Goal: Answer question/provide support

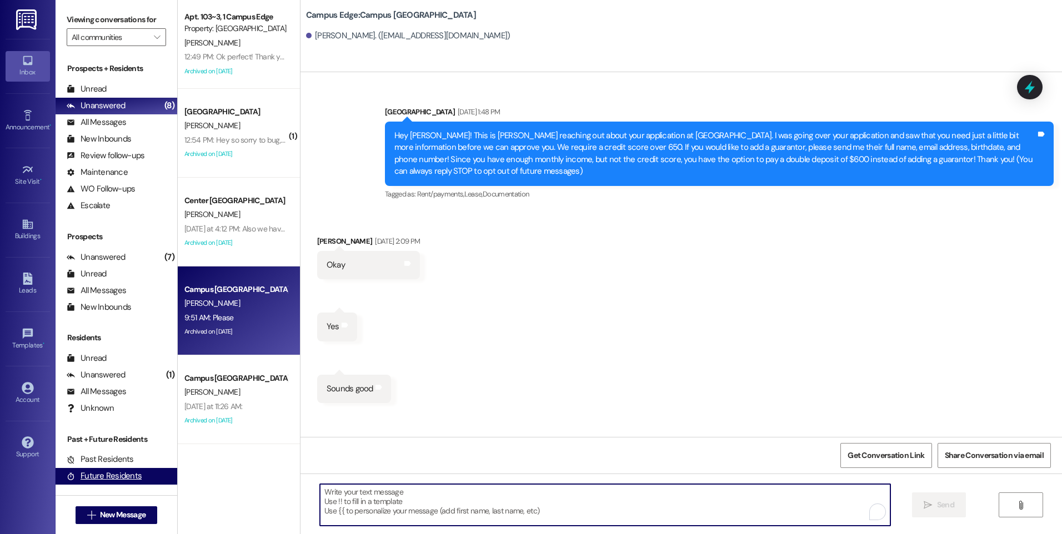
scroll to position [1961, 0]
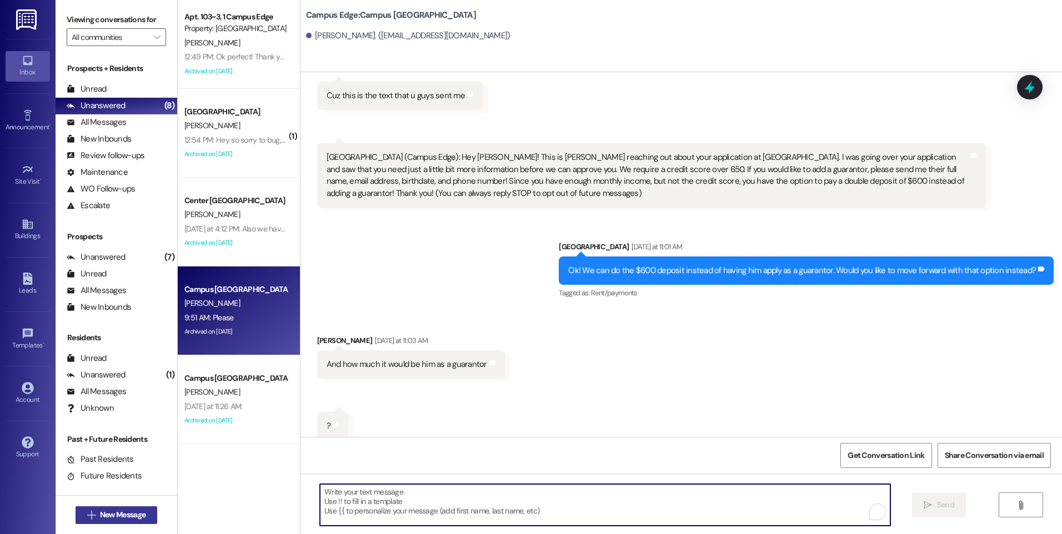
click at [140, 515] on span "New Message" at bounding box center [123, 515] width 46 height 12
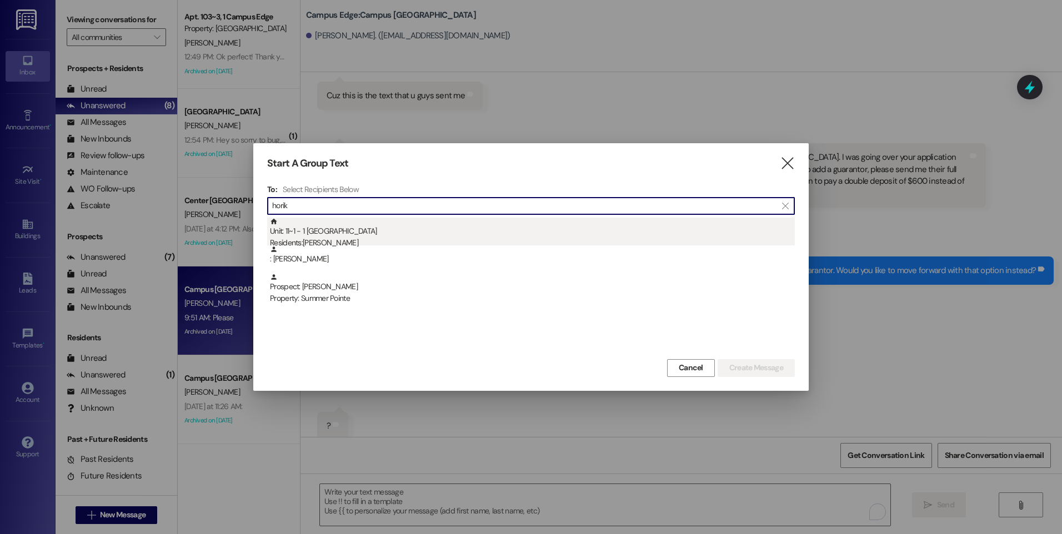
type input "horik"
click at [367, 237] on div "Residents: [PERSON_NAME]" at bounding box center [532, 243] width 525 height 12
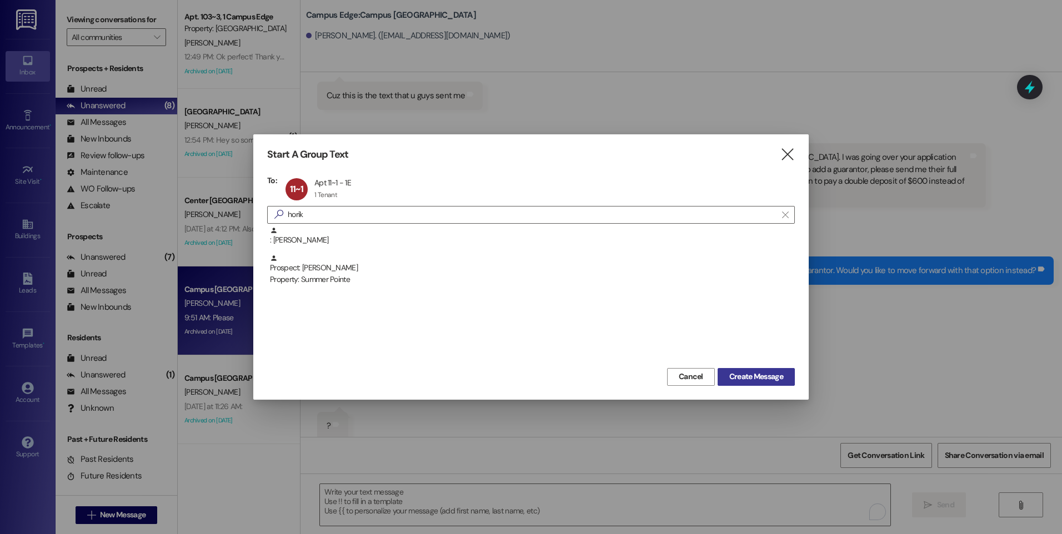
click at [753, 377] on span "Create Message" at bounding box center [756, 377] width 54 height 12
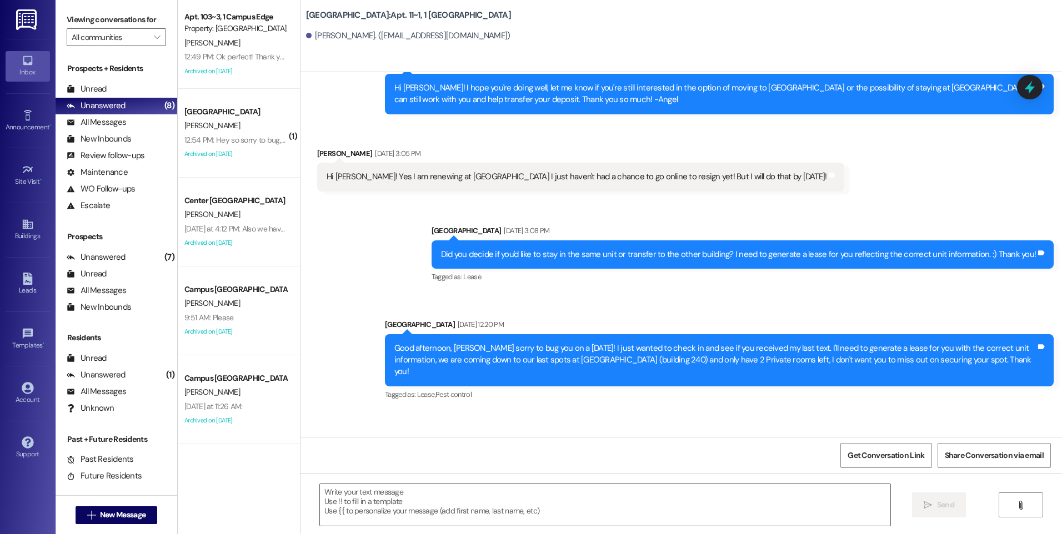
scroll to position [5719, 0]
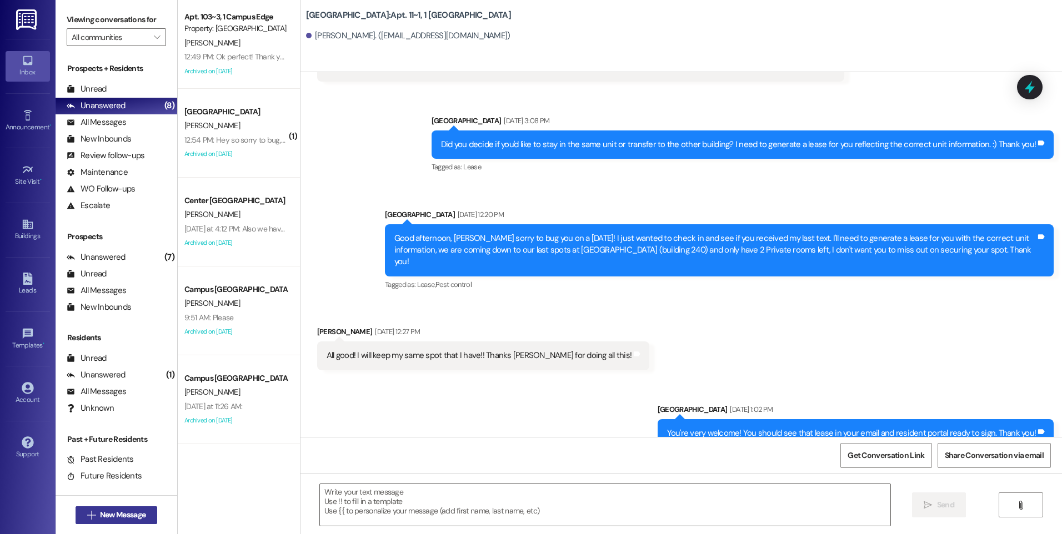
click at [109, 513] on span "New Message" at bounding box center [123, 515] width 46 height 12
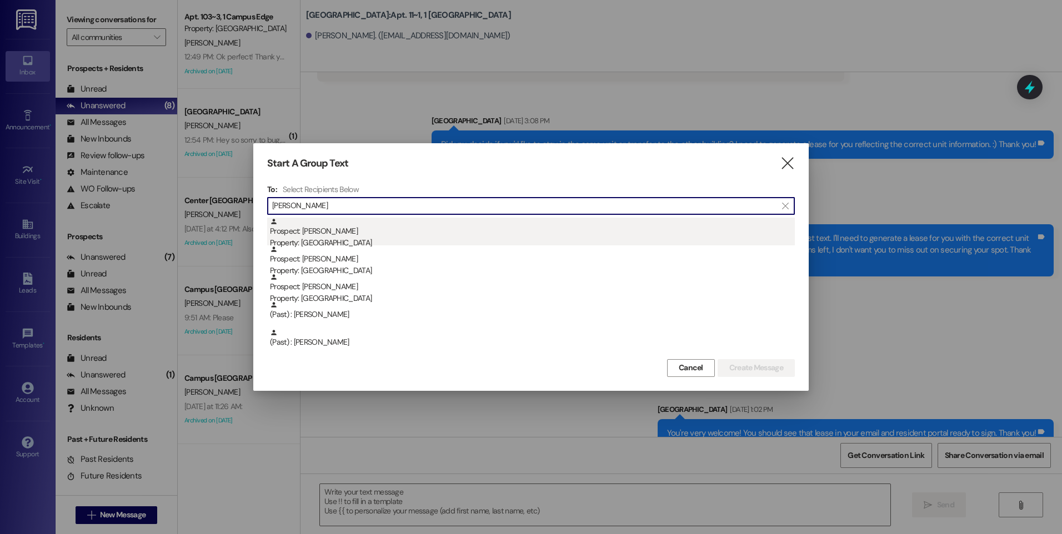
type input "[PERSON_NAME]"
click at [403, 231] on div "Prospect: [PERSON_NAME] Property: [GEOGRAPHIC_DATA]" at bounding box center [532, 234] width 525 height 32
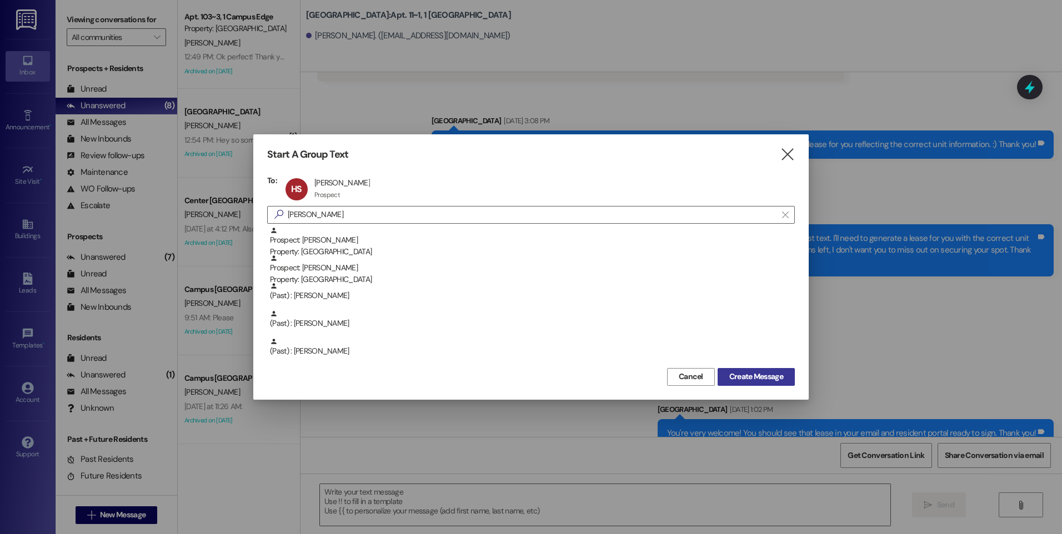
click at [763, 376] on span "Create Message" at bounding box center [756, 377] width 54 height 12
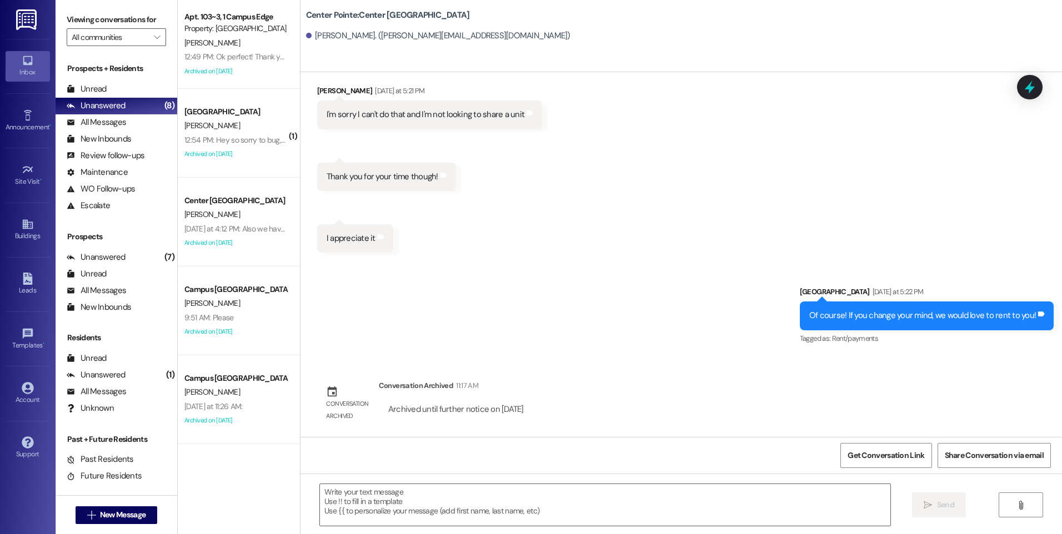
scroll to position [381, 0]
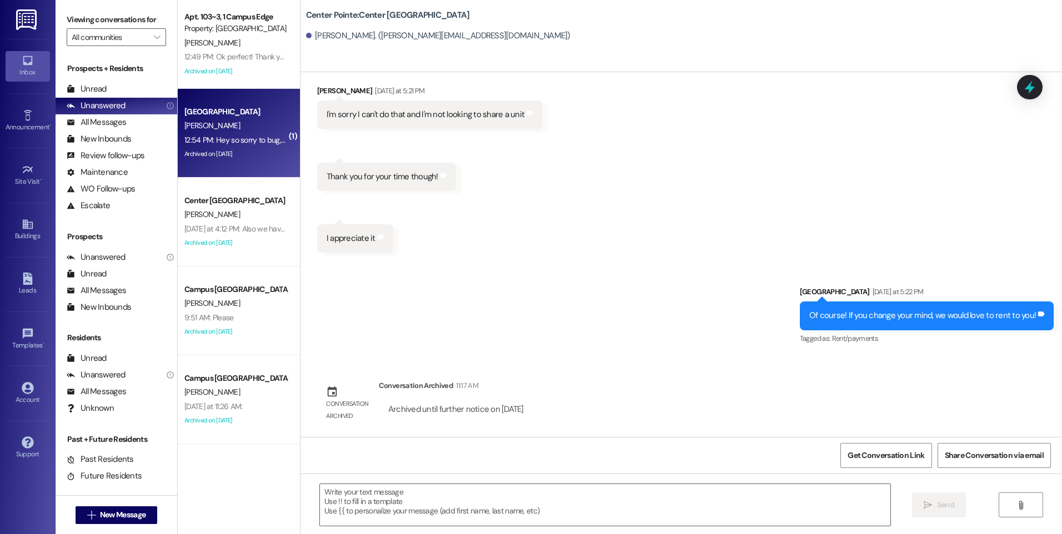
click at [243, 132] on div "[PERSON_NAME]" at bounding box center [235, 126] width 105 height 14
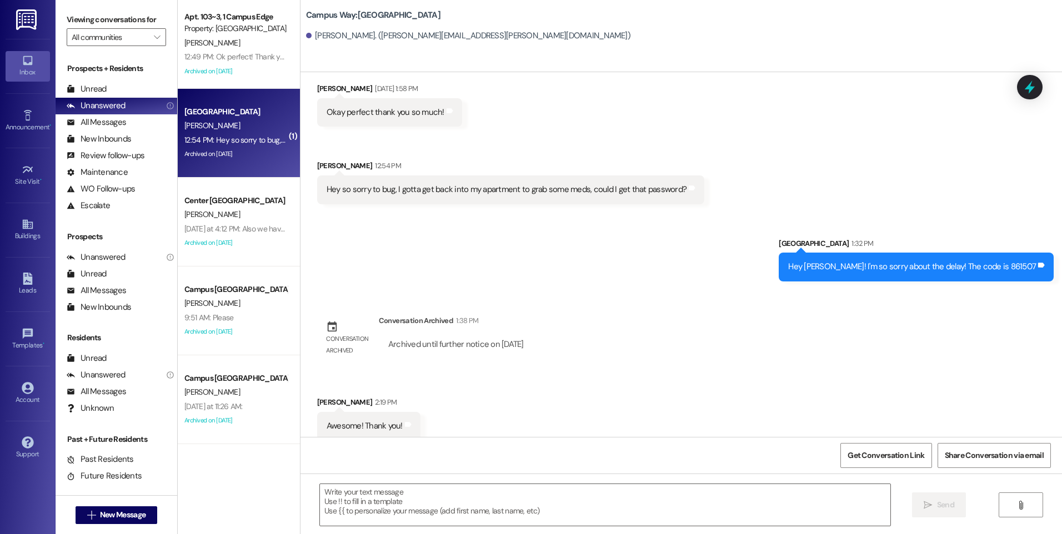
scroll to position [2327, 0]
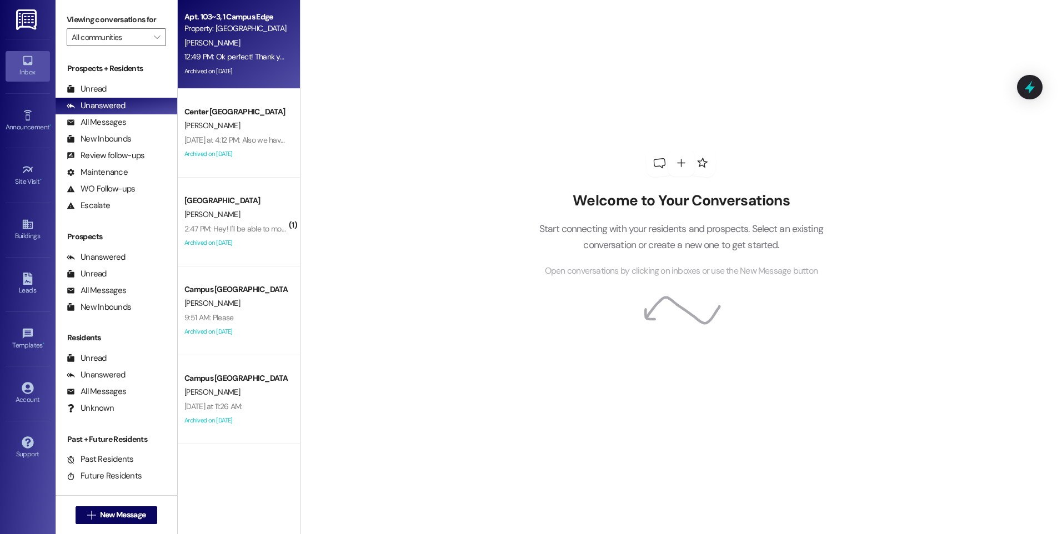
click at [204, 48] on div "[PERSON_NAME]" at bounding box center [235, 43] width 105 height 14
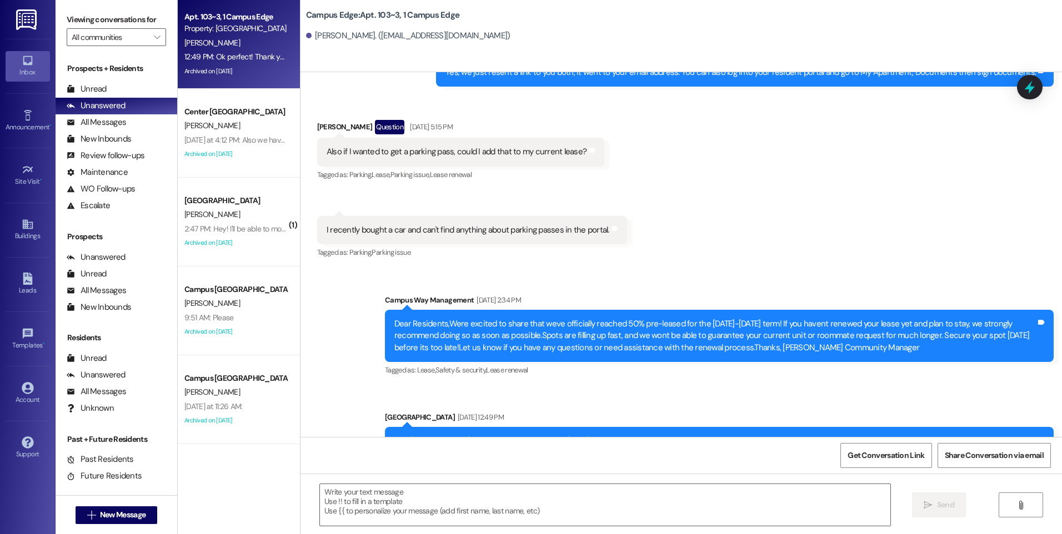
scroll to position [9145, 0]
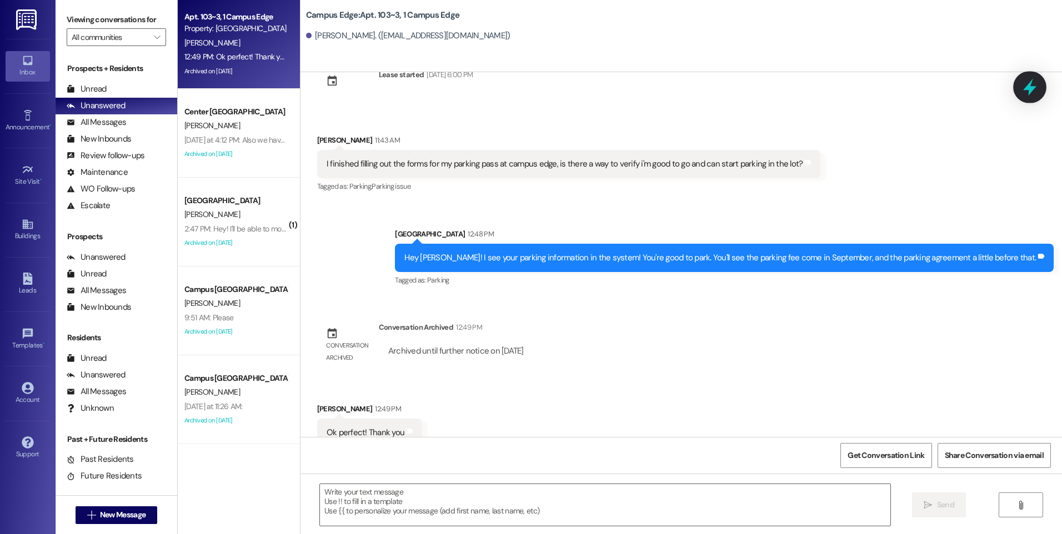
click at [1025, 94] on icon at bounding box center [1029, 87] width 19 height 19
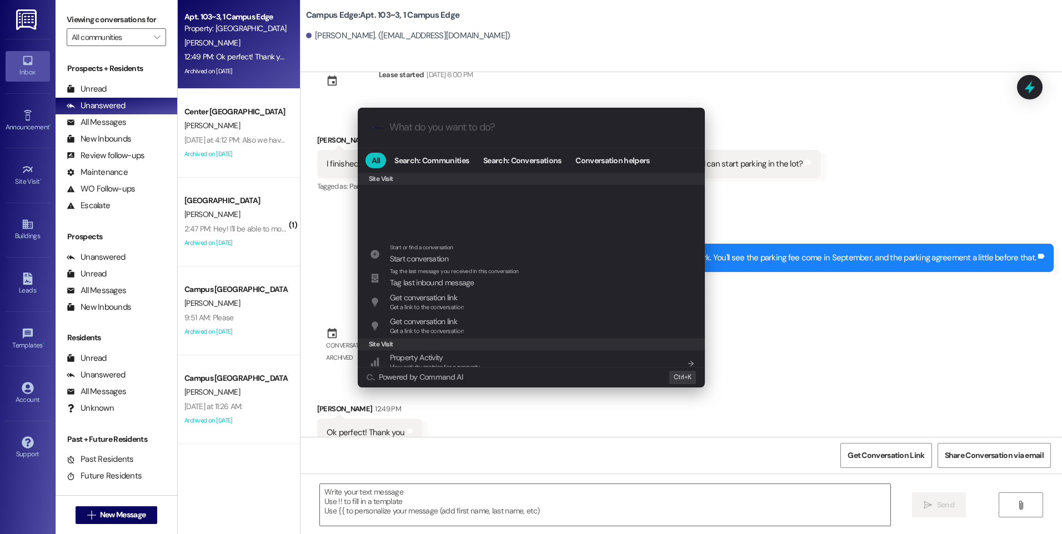
scroll to position [520, 0]
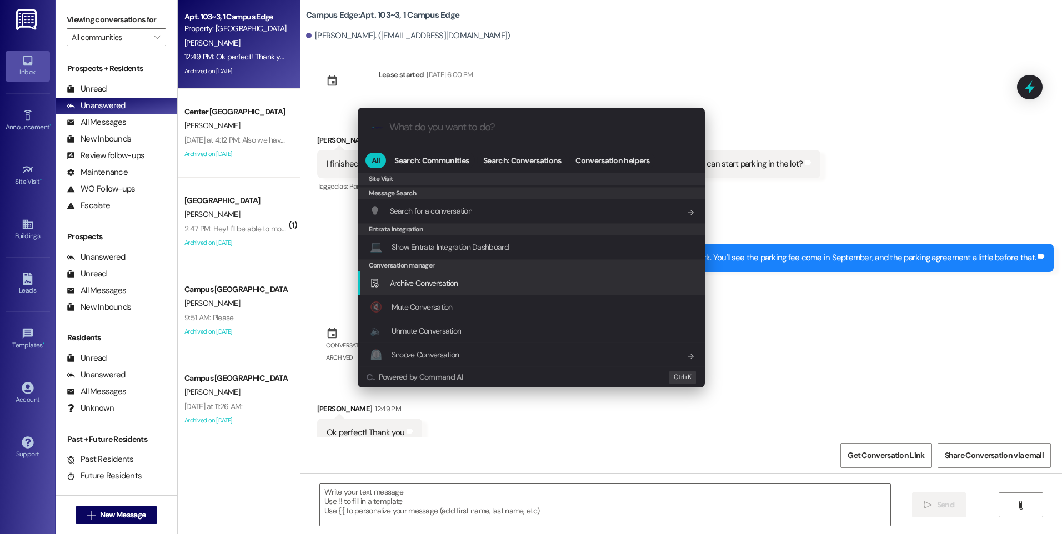
click at [419, 282] on span "Archive Conversation" at bounding box center [424, 283] width 68 height 10
